Goal: Task Accomplishment & Management: Use online tool/utility

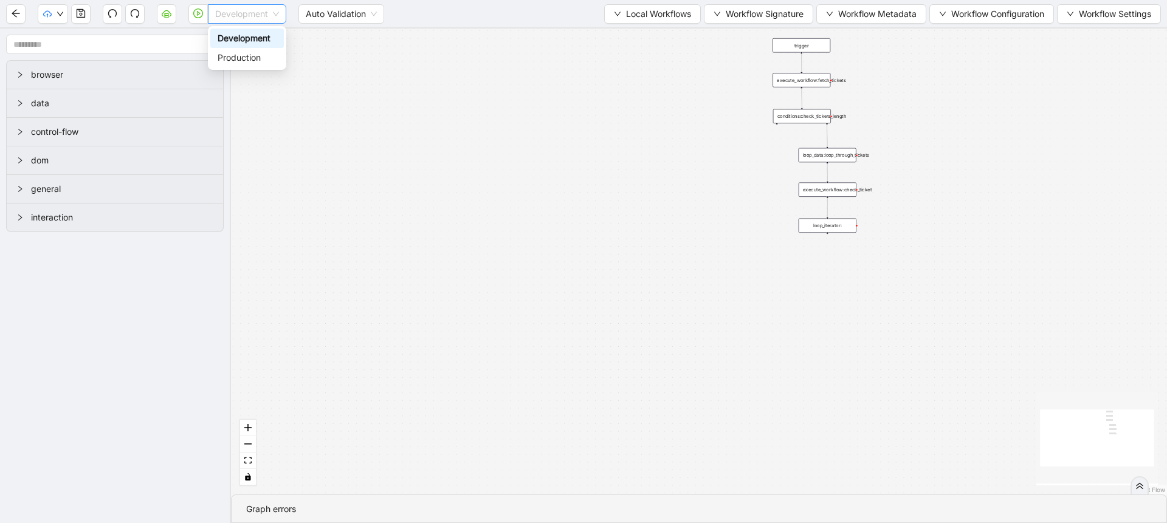
click at [237, 14] on span "Development" at bounding box center [247, 14] width 64 height 18
click at [253, 58] on div "Production" at bounding box center [247, 57] width 59 height 13
click at [388, 83] on div "trigger execute_workflow:fetch_tickets conditions:check_tickets_length loop_dat…" at bounding box center [699, 262] width 936 height 466
click at [188, 21] on button "button" at bounding box center [197, 13] width 19 height 19
click at [243, 17] on span "Development" at bounding box center [247, 14] width 64 height 18
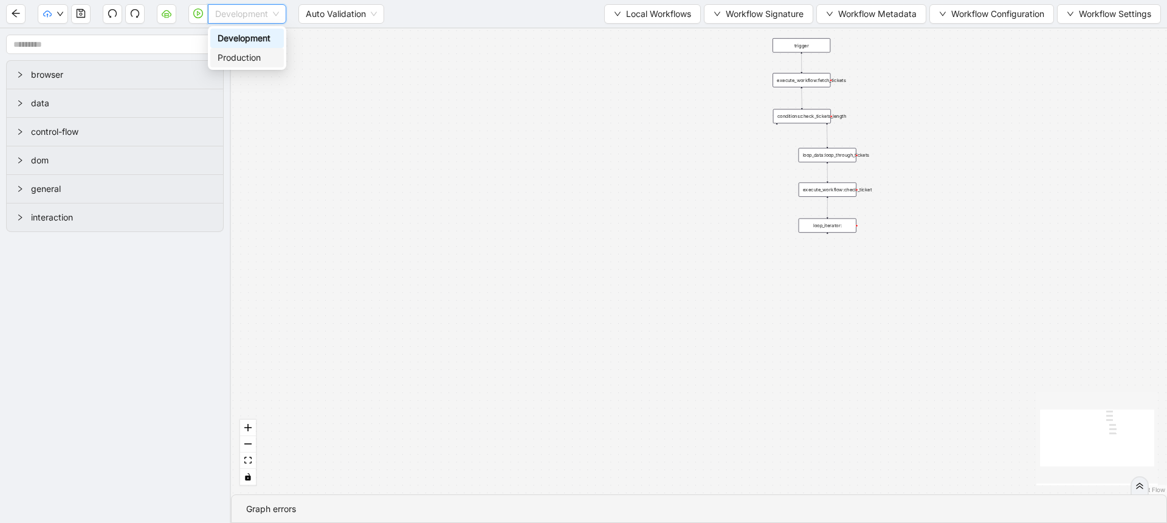
click at [235, 68] on body "Development Auto Validation Local Workflows Workflow Signature Workflow Metadat…" at bounding box center [583, 261] width 1167 height 523
click at [168, 18] on icon "cloud-server" at bounding box center [167, 14] width 10 height 10
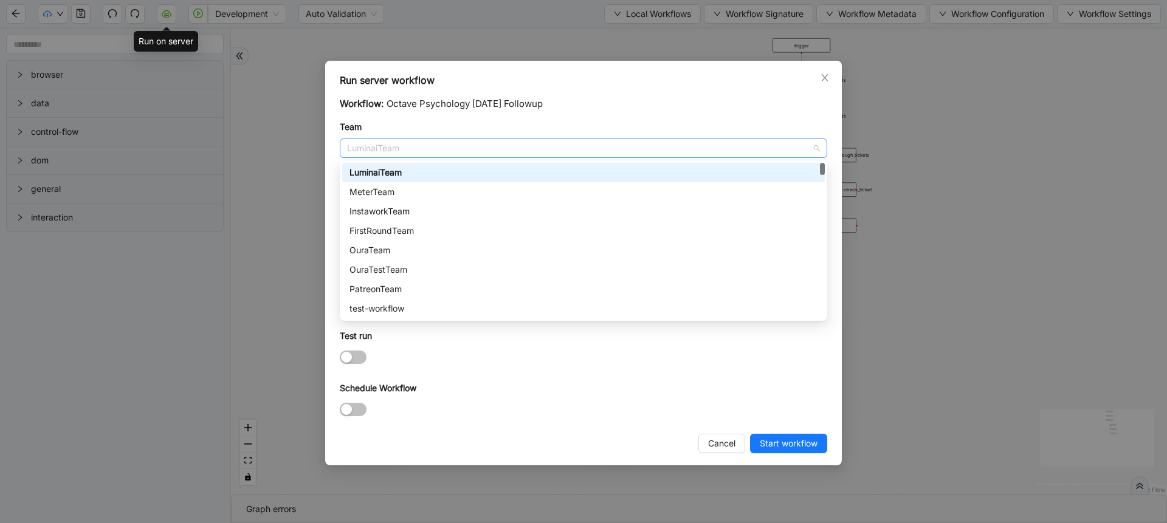
click at [371, 153] on span "LuminaiTeam" at bounding box center [583, 148] width 473 height 18
type input "**"
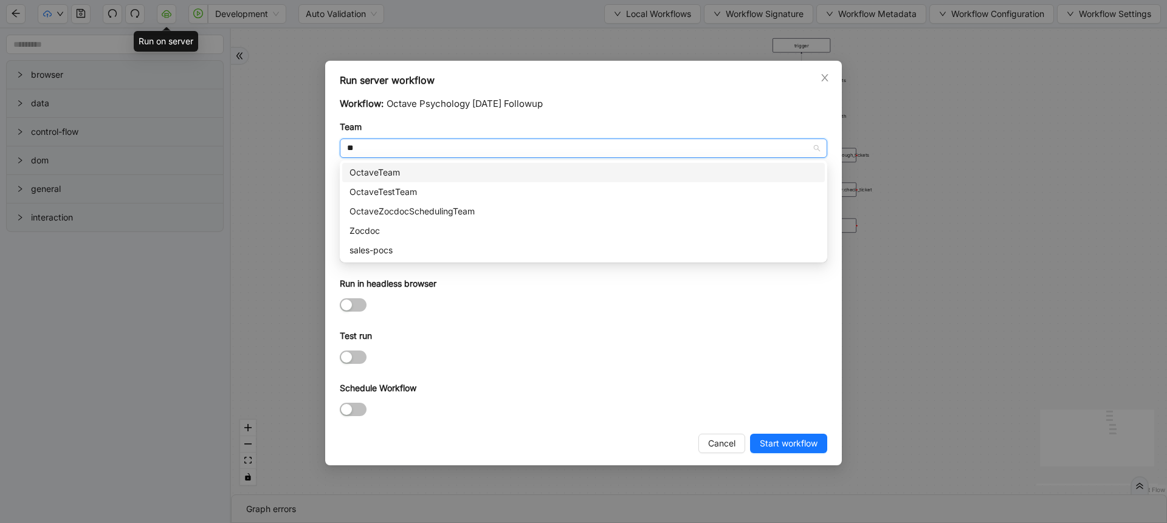
click at [382, 174] on div "OctaveTeam" at bounding box center [584, 172] width 468 height 13
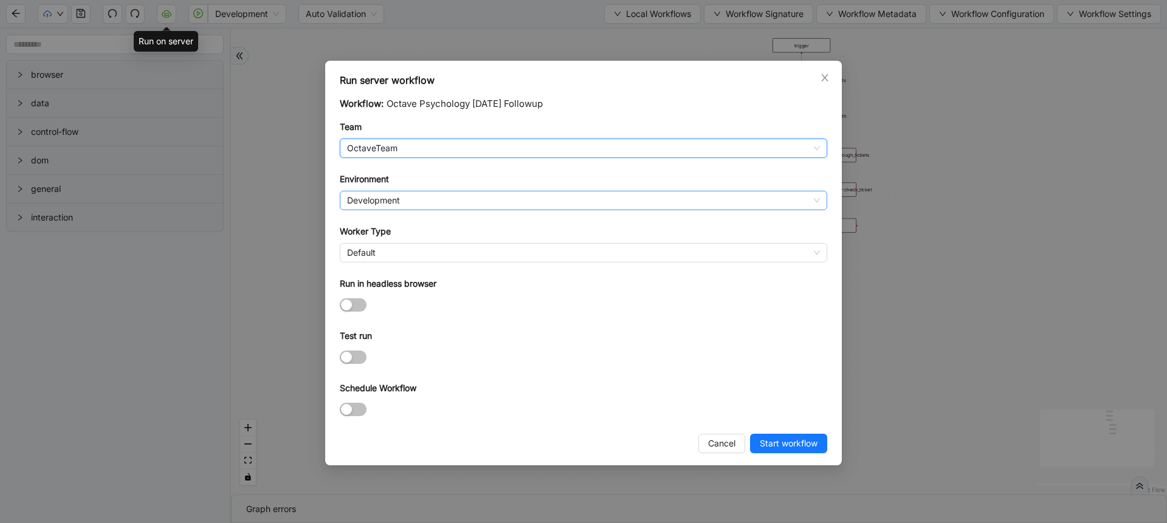
click at [399, 196] on span "Development" at bounding box center [583, 200] width 473 height 18
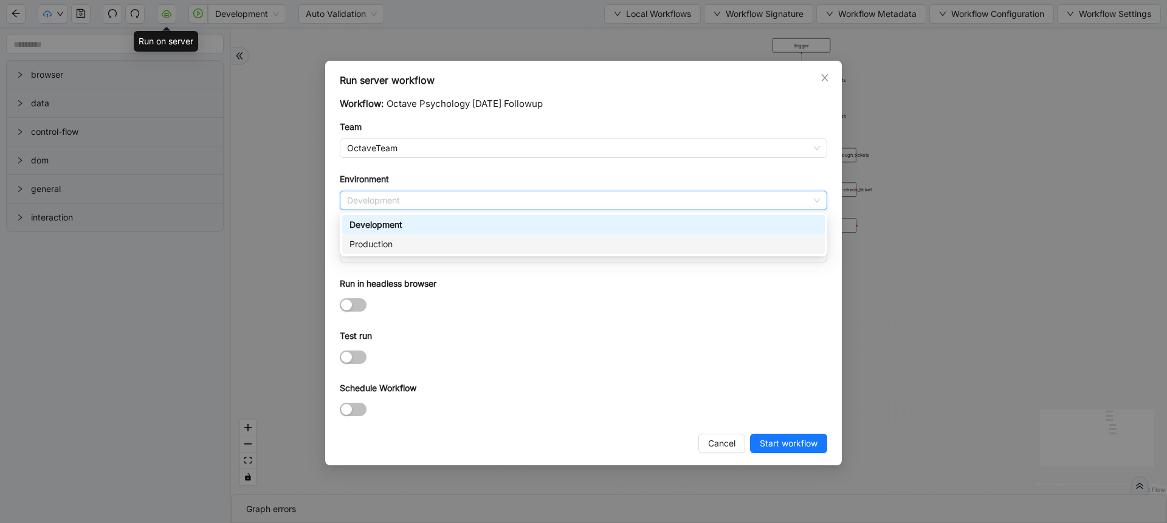
click at [399, 243] on div "Production" at bounding box center [584, 244] width 468 height 13
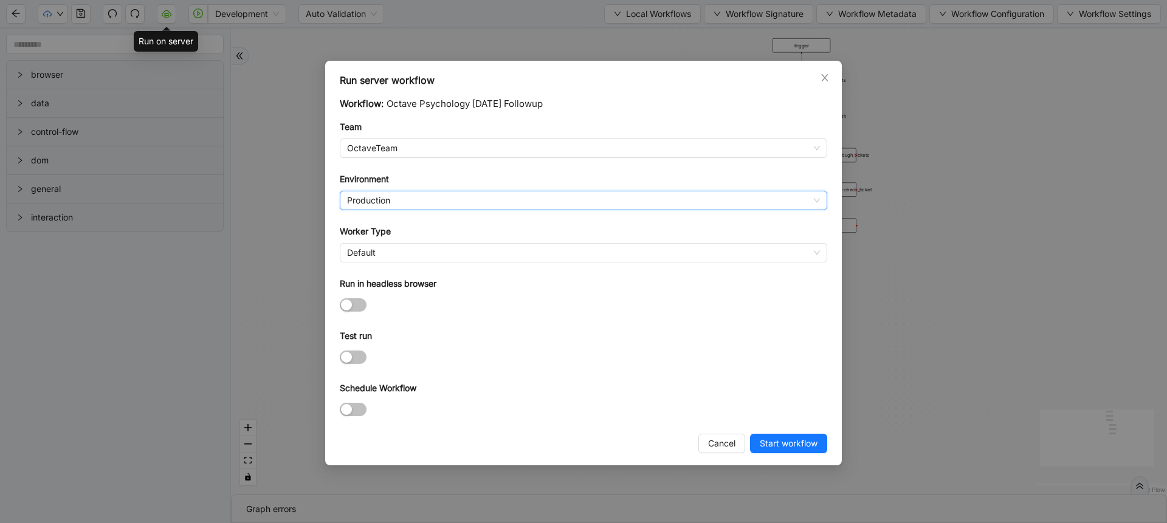
click at [399, 243] on div "Default" at bounding box center [584, 252] width 488 height 19
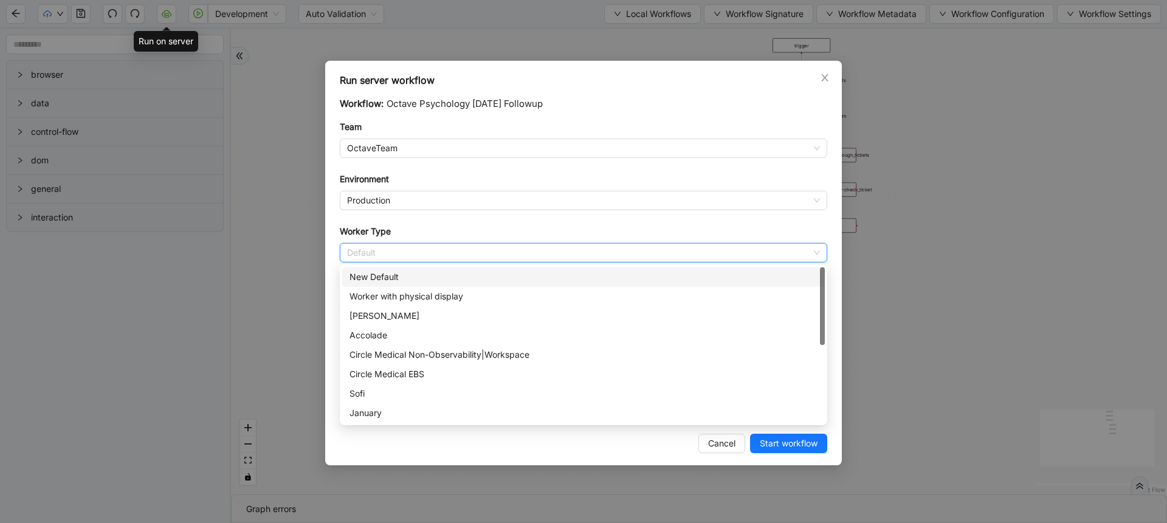
click at [373, 280] on div "New Default" at bounding box center [584, 277] width 468 height 13
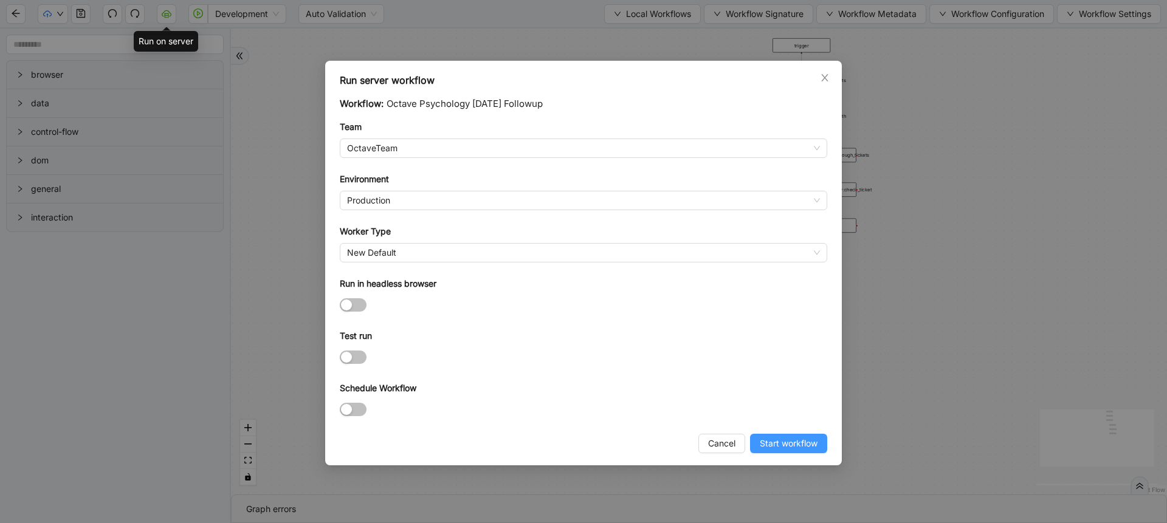
click at [785, 450] on button "Start workflow" at bounding box center [788, 443] width 77 height 19
